Goal: Transaction & Acquisition: Purchase product/service

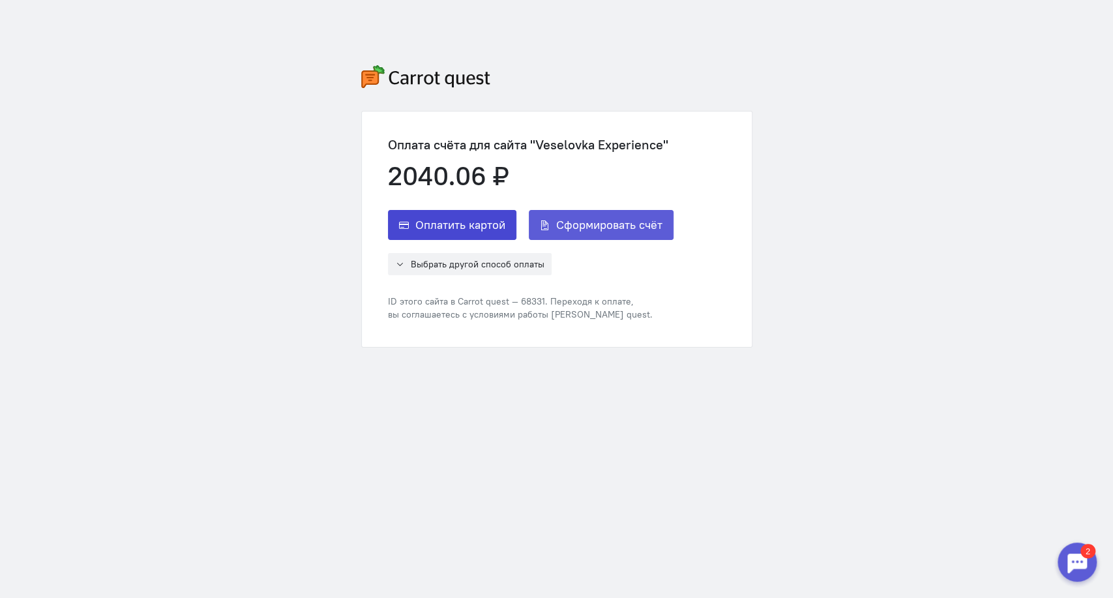
click at [495, 220] on span "Оплатить картой" at bounding box center [460, 225] width 90 height 16
click at [480, 235] on button "Оплатить картой" at bounding box center [452, 225] width 128 height 30
